Goal: Find specific page/section: Find specific page/section

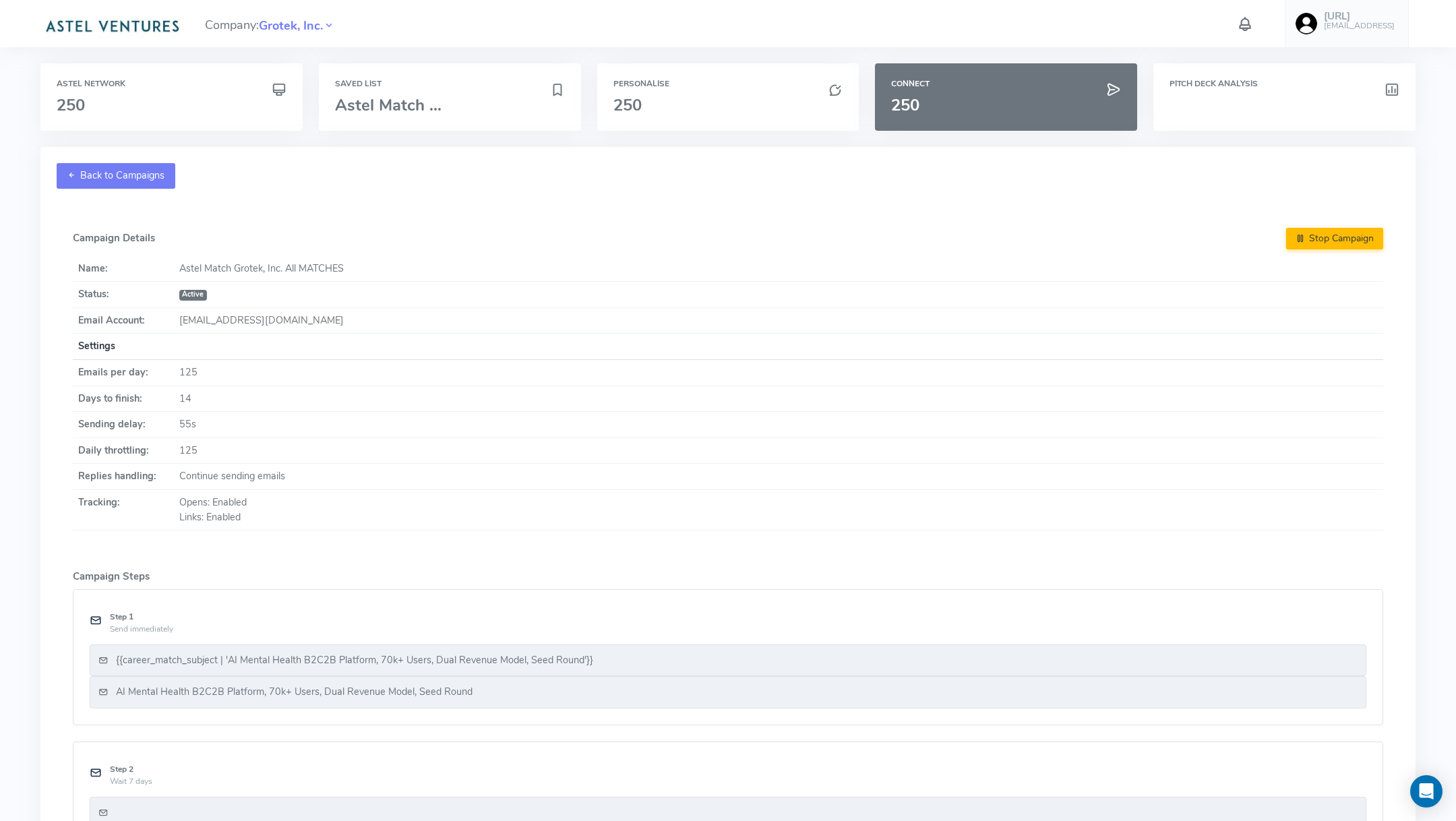
click at [113, 172] on link "Back to Campaigns" at bounding box center [115, 176] width 118 height 26
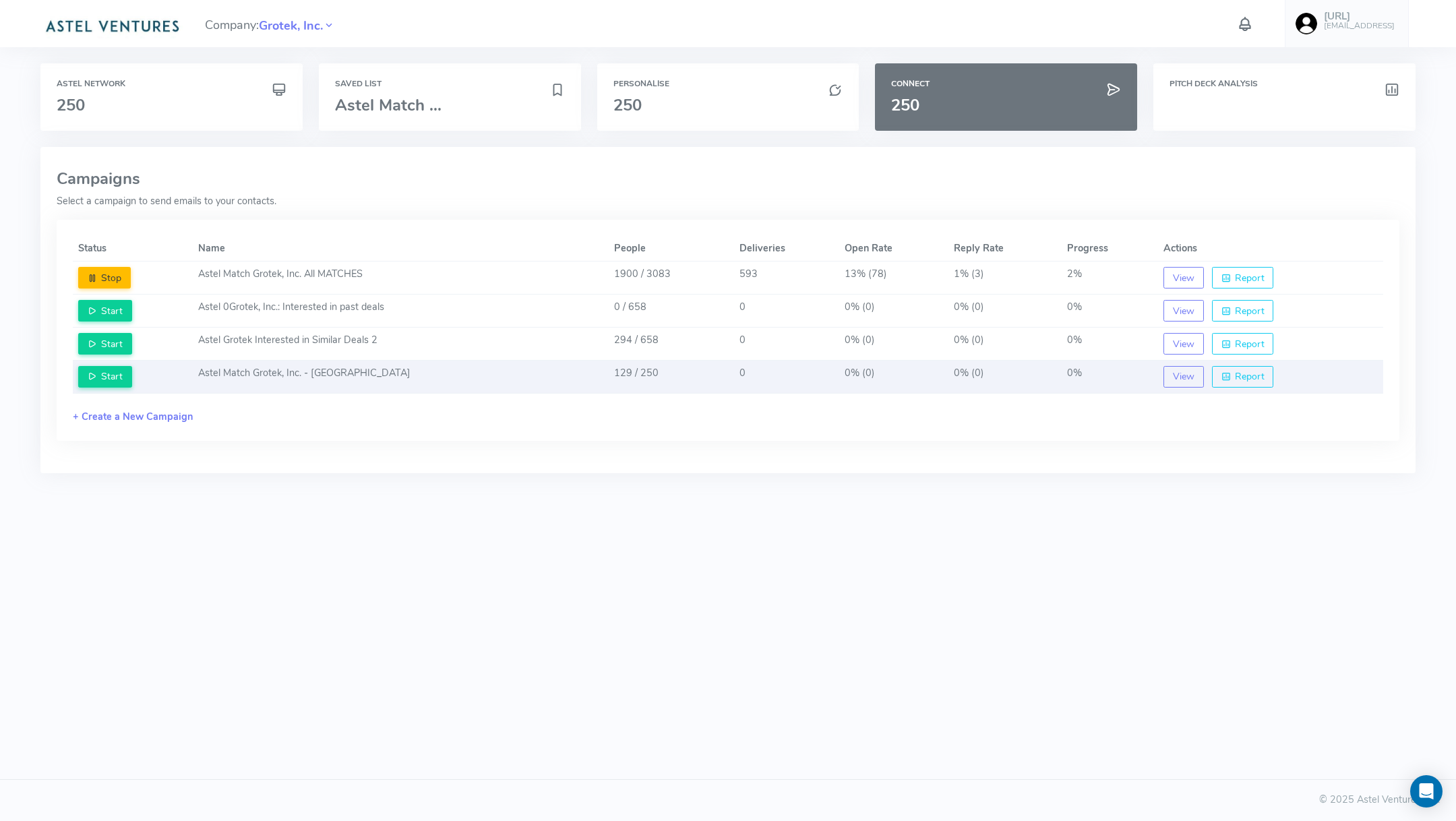
click at [403, 369] on td "Astel Match Grotek, Inc. - [GEOGRAPHIC_DATA]" at bounding box center [400, 377] width 415 height 33
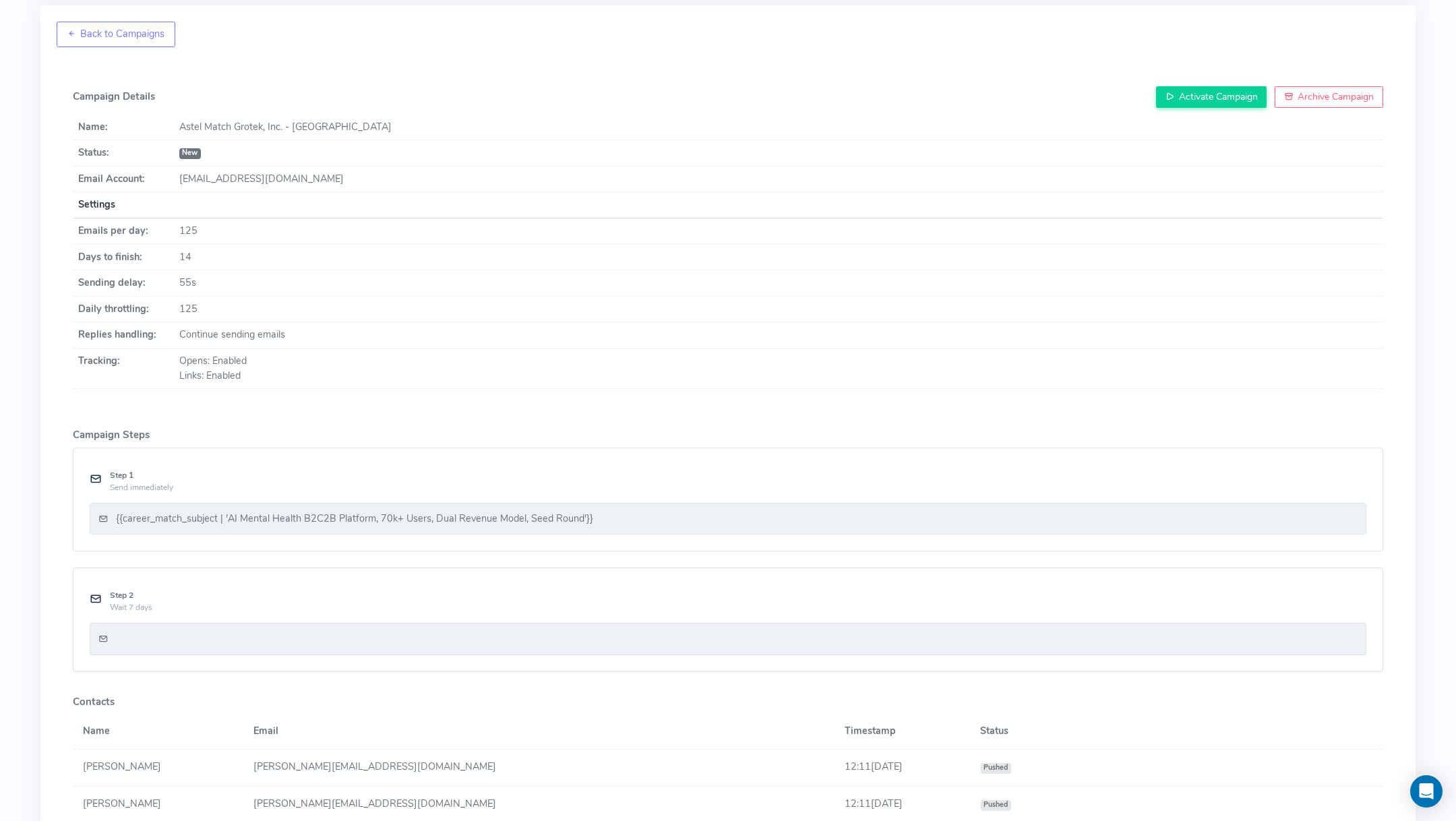
scroll to position [142, 0]
click at [470, 514] on div "{{career_match_subject | 'AI Mental Health B2C2B Platform, 70k+ Users, Dual Rev…" at bounding box center [354, 519] width 477 height 15
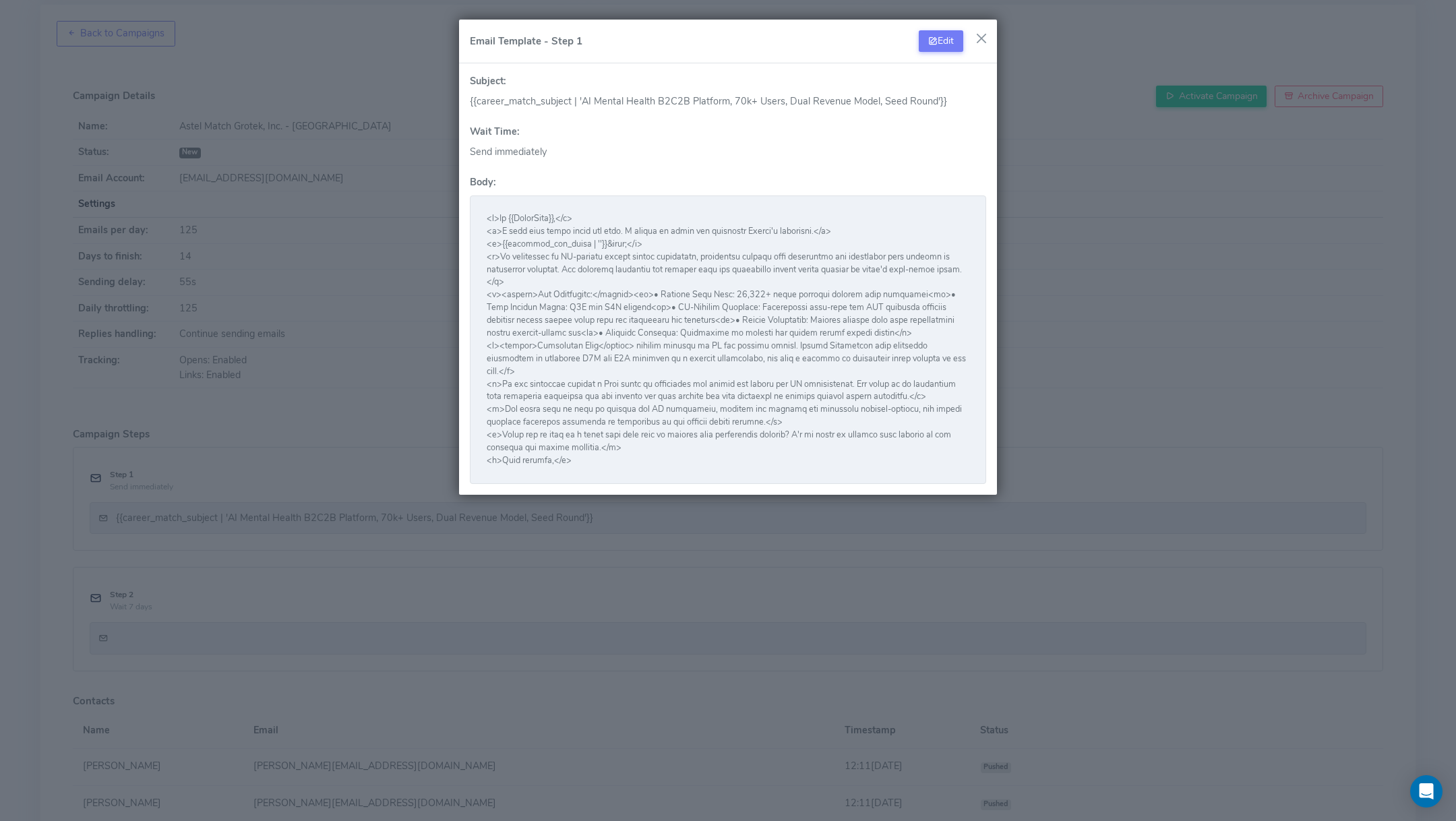
click at [981, 34] on button "button" at bounding box center [981, 38] width 20 height 20
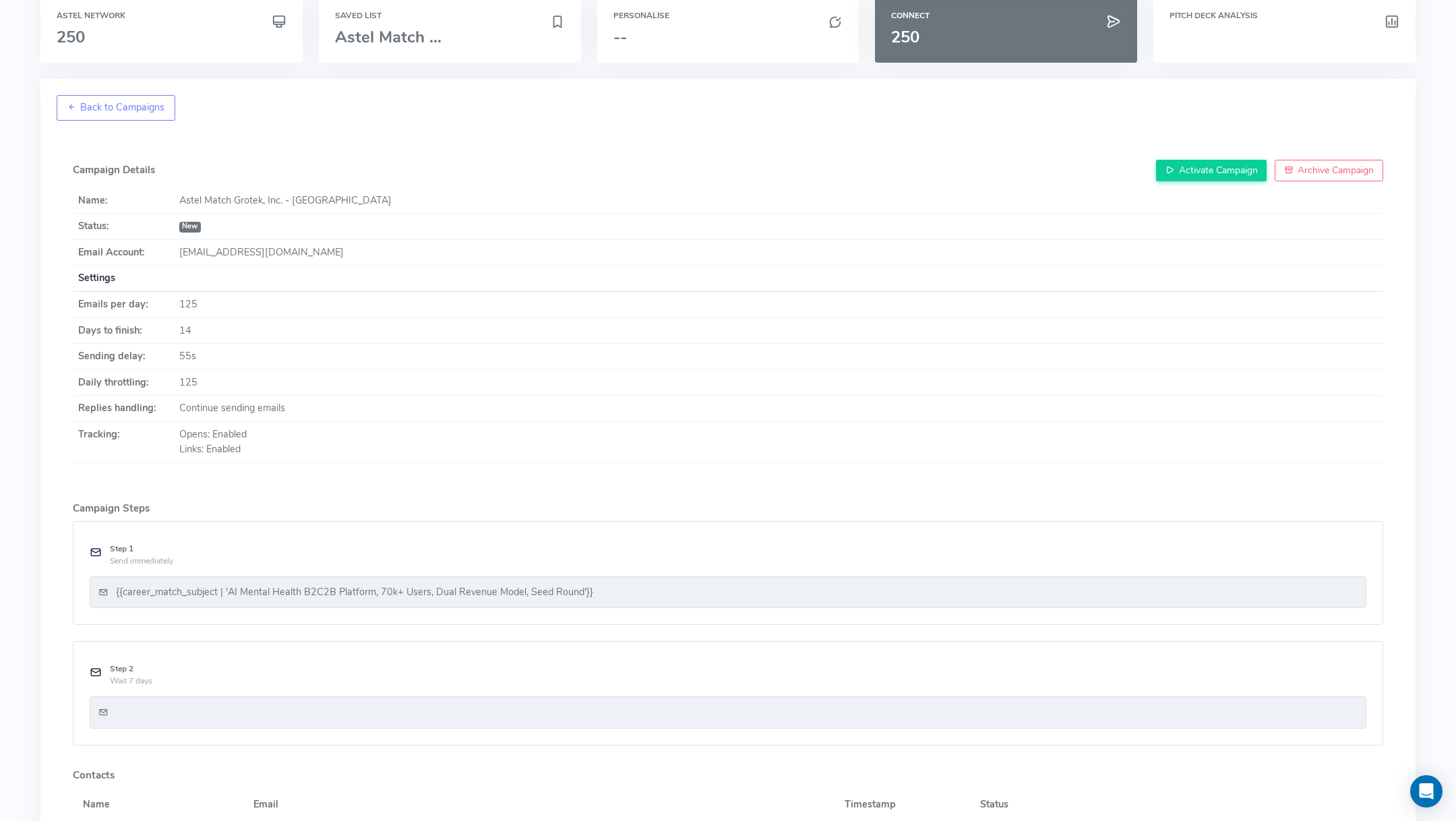
scroll to position [0, 0]
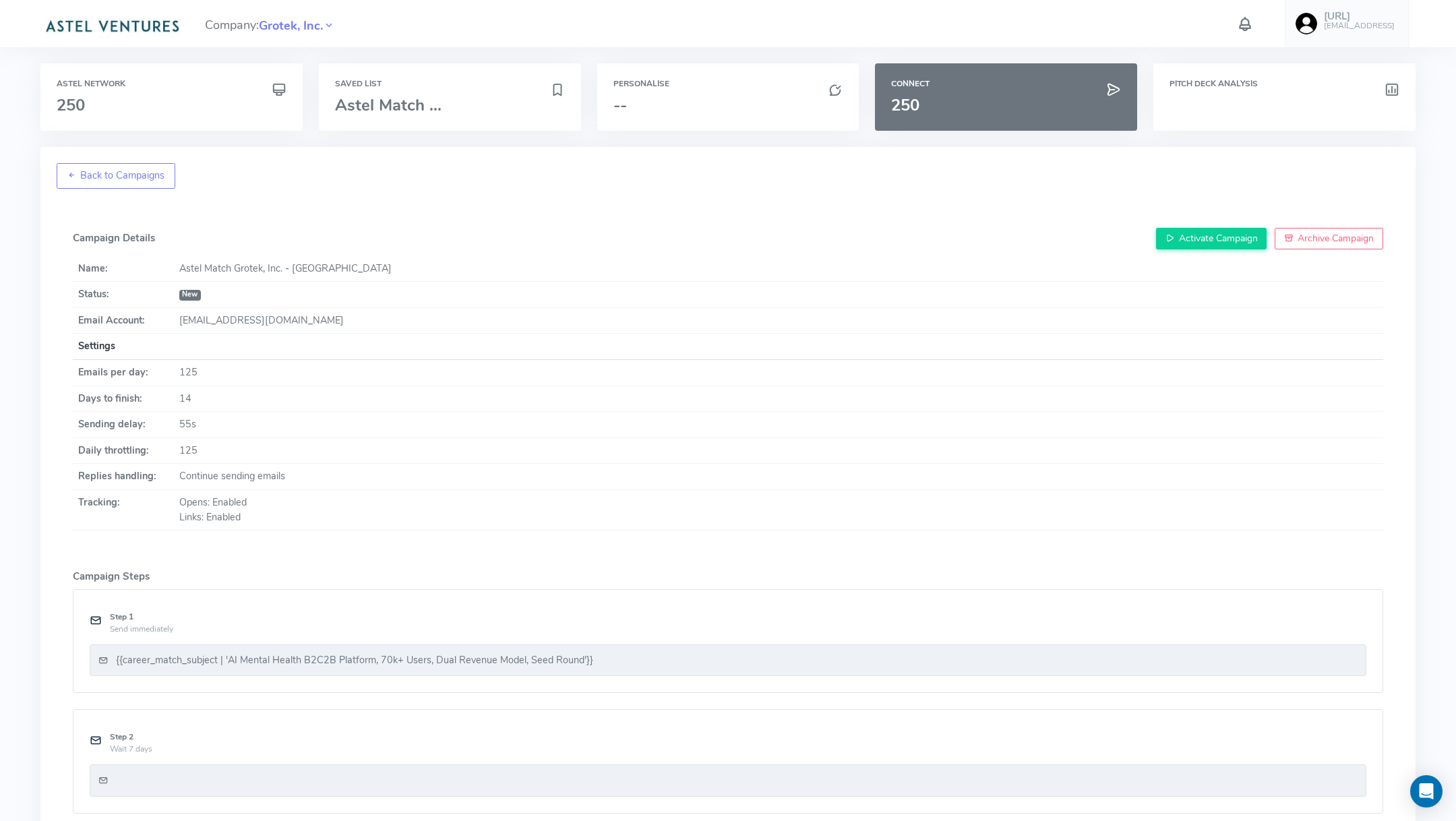
click at [223, 264] on td "Astel Match Grotek, Inc. - [GEOGRAPHIC_DATA]" at bounding box center [779, 268] width 1209 height 26
copy td "Astel Match Grotek, Inc. - [GEOGRAPHIC_DATA]"
click at [422, 89] on div "Saved List Astel Match ..." at bounding box center [450, 96] width 263 height 67
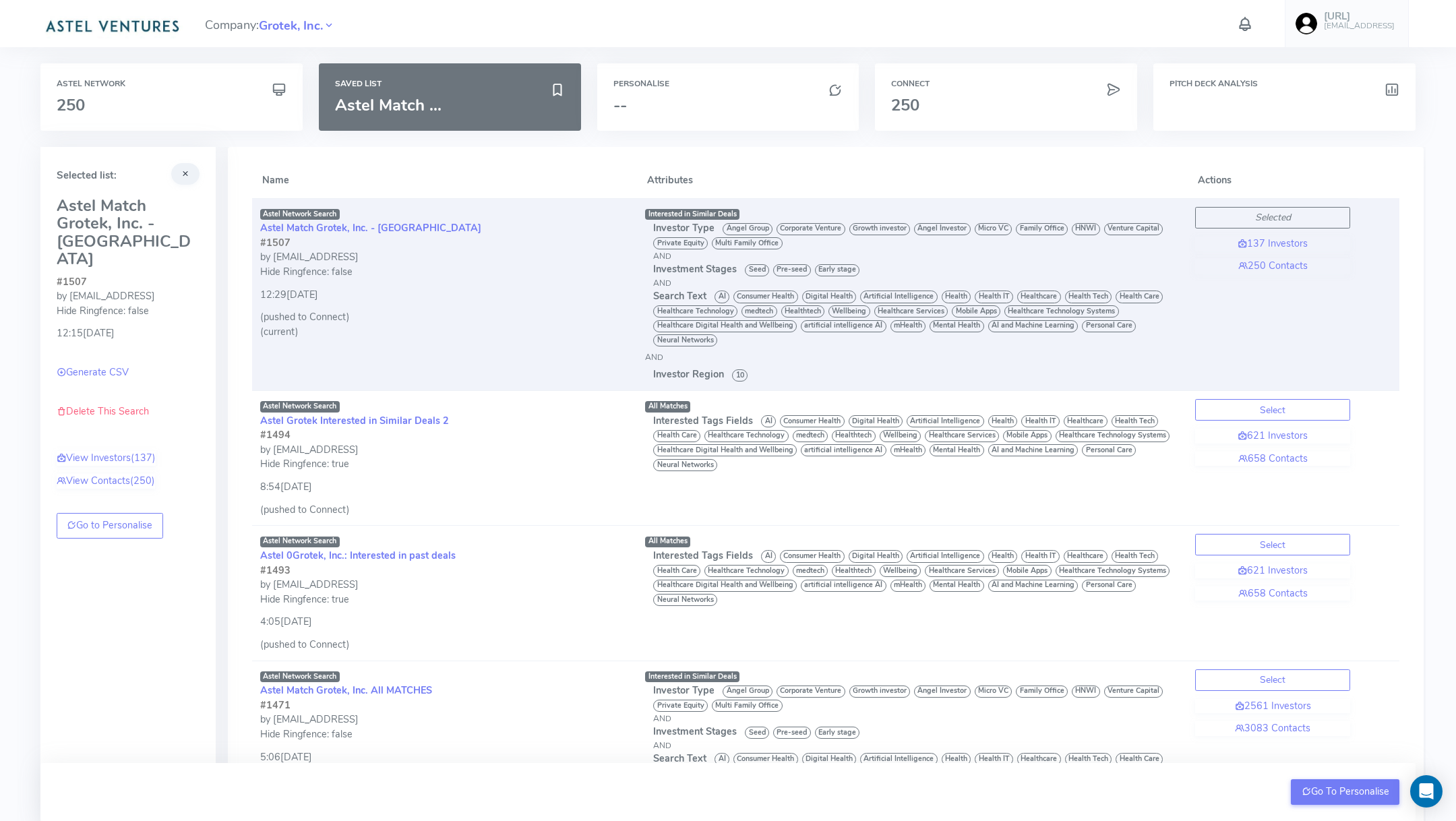
drag, startPoint x: 309, startPoint y: 241, endPoint x: 259, endPoint y: 227, distance: 51.9
click at [259, 227] on td "Astel Network Search Astel Match Grotek, Inc. - [GEOGRAPHIC_DATA] #1507 by [EMA…" at bounding box center [444, 294] width 385 height 192
copy td "Astel Match Grotek, Inc. - [GEOGRAPHIC_DATA] #1507"
